Goal: Task Accomplishment & Management: Manage account settings

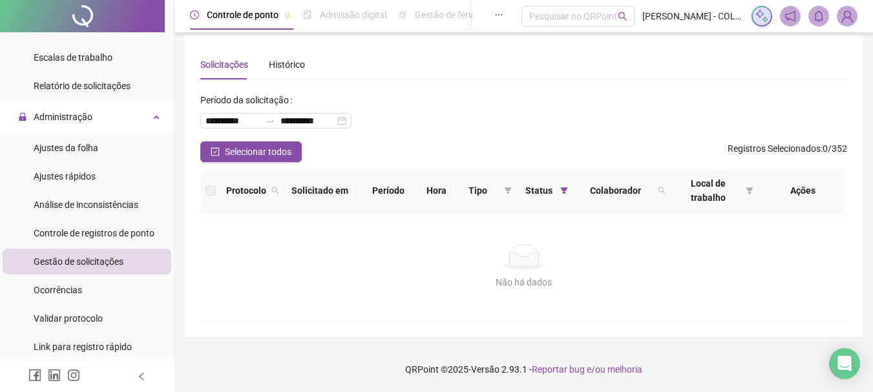
scroll to position [480, 0]
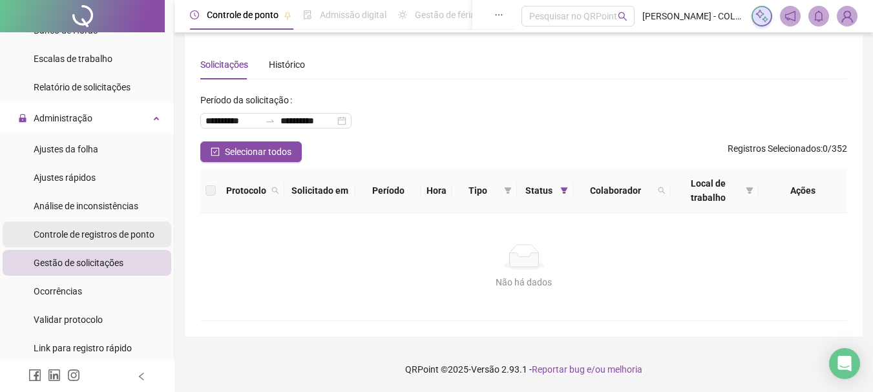
click at [63, 236] on span "Controle de registros de ponto" at bounding box center [94, 234] width 121 height 10
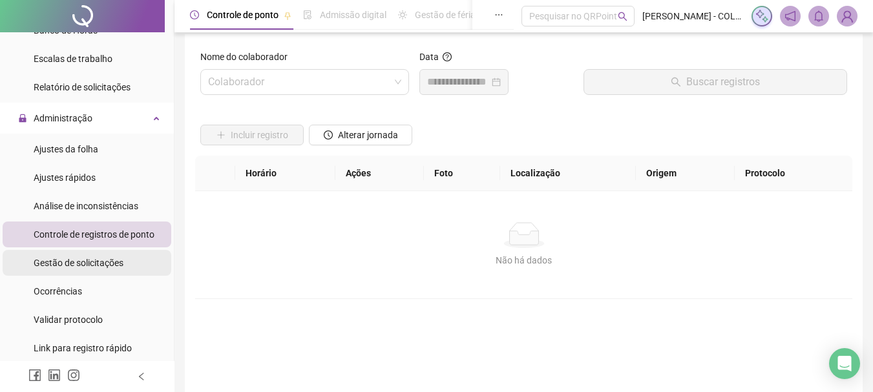
click at [67, 263] on span "Gestão de solicitações" at bounding box center [79, 263] width 90 height 10
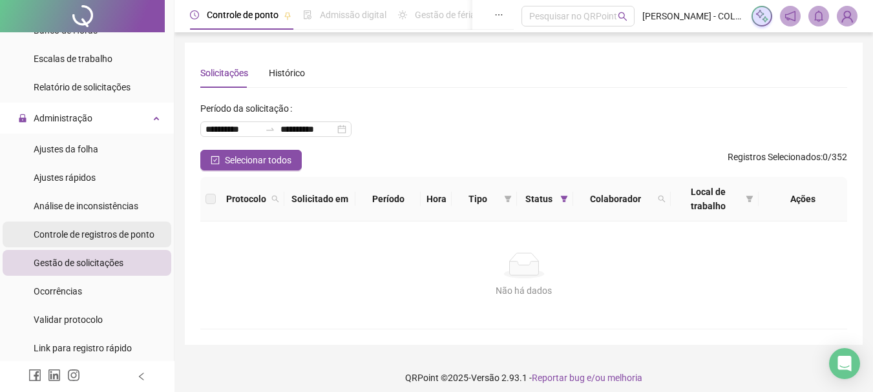
click at [66, 234] on span "Controle de registros de ponto" at bounding box center [94, 234] width 121 height 10
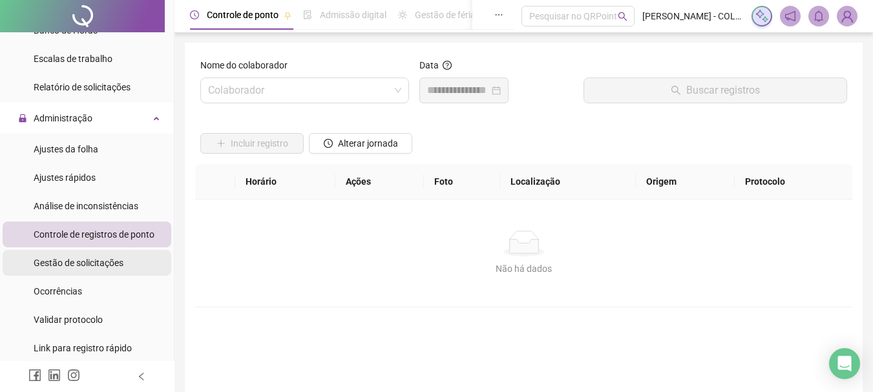
click at [68, 260] on span "Gestão de solicitações" at bounding box center [79, 263] width 90 height 10
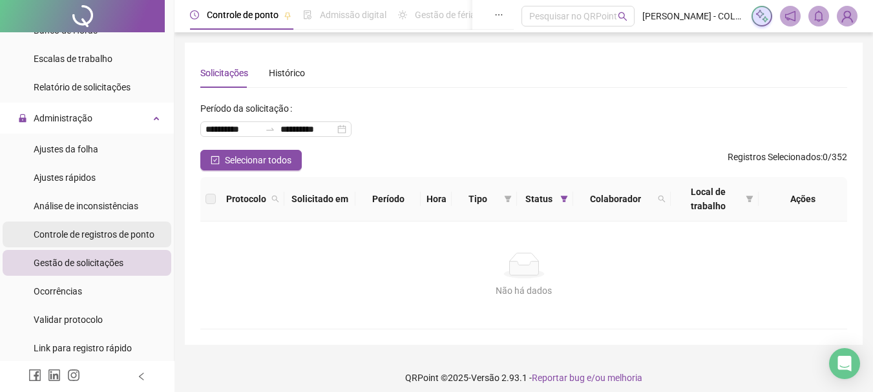
click at [114, 230] on span "Controle de registros de ponto" at bounding box center [94, 234] width 121 height 10
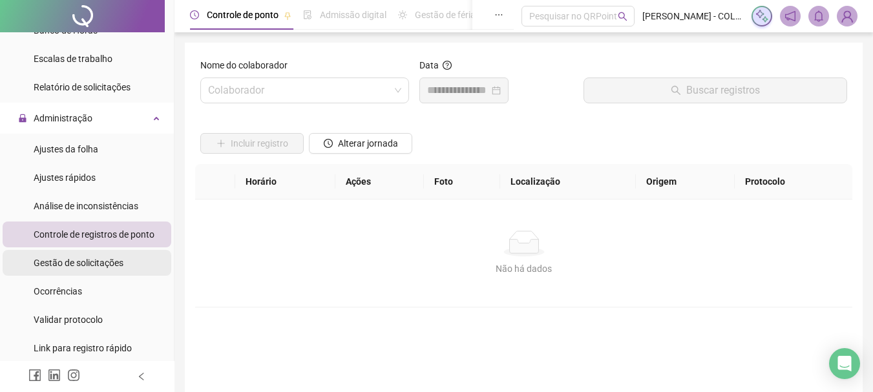
click at [94, 265] on span "Gestão de solicitações" at bounding box center [79, 263] width 90 height 10
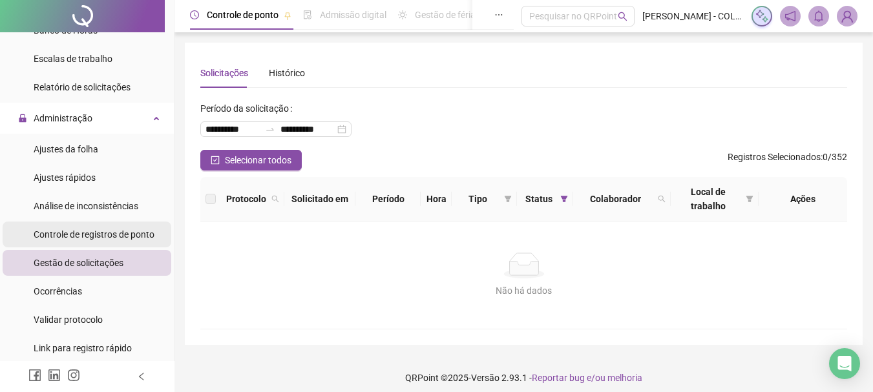
click at [102, 231] on span "Controle de registros de ponto" at bounding box center [94, 234] width 121 height 10
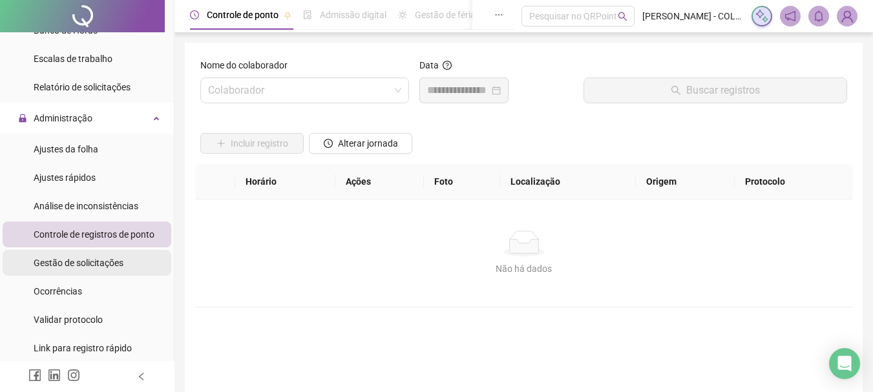
click at [87, 262] on span "Gestão de solicitações" at bounding box center [79, 263] width 90 height 10
